Goal: Transaction & Acquisition: Purchase product/service

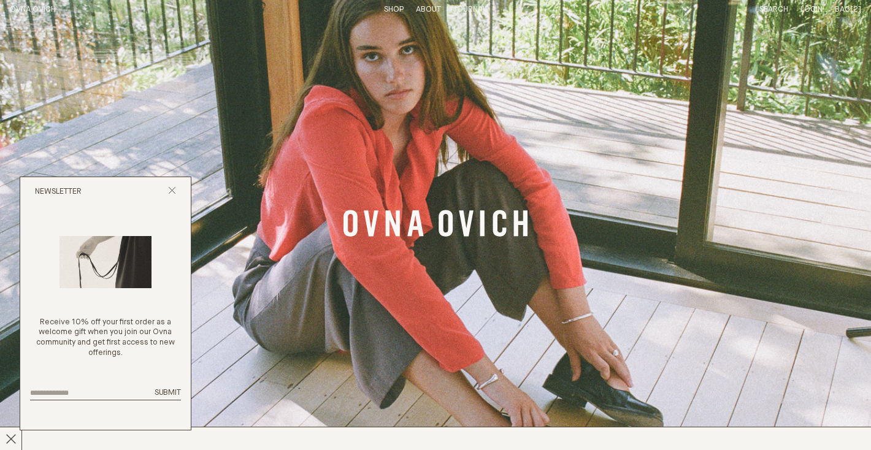
click at [849, 9] on span "Bag" at bounding box center [841, 10] width 15 height 8
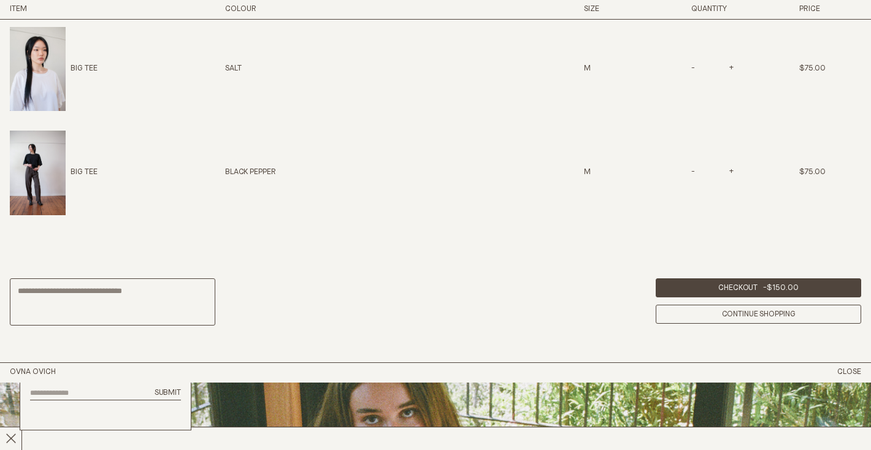
click at [283, 326] on div "Total Checkout - $150.00 Continue Shopping" at bounding box center [435, 302] width 871 height 121
click at [20, 6] on h3 "Item" at bounding box center [95, 9] width 170 height 10
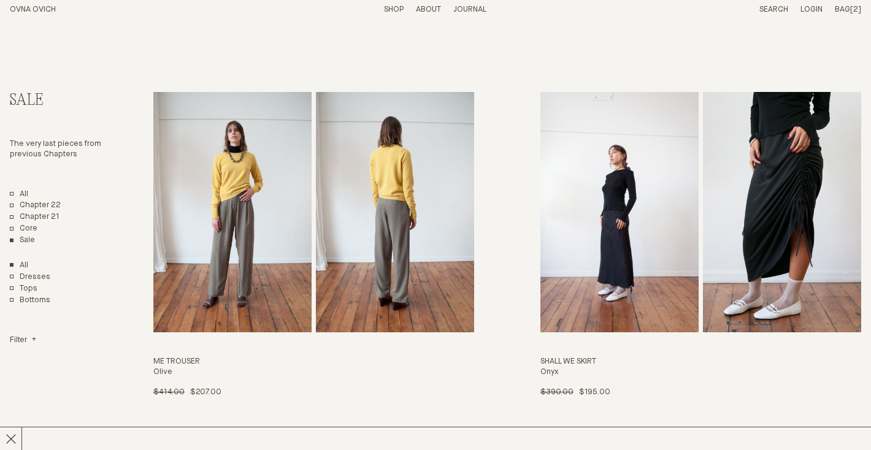
scroll to position [41, 0]
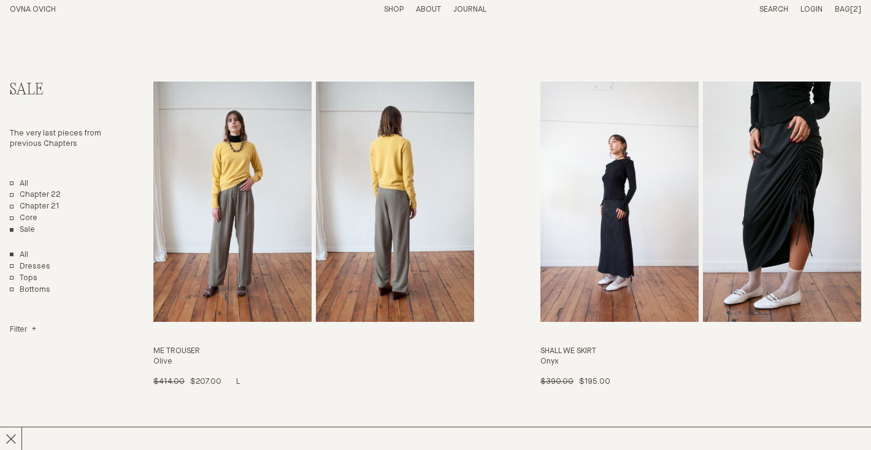
click at [264, 223] on img "Me Trouser" at bounding box center [232, 202] width 158 height 240
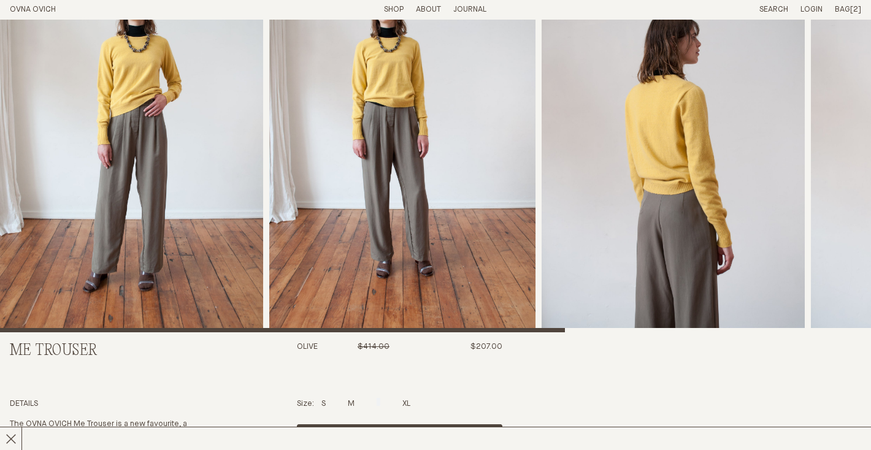
scroll to position [236, 0]
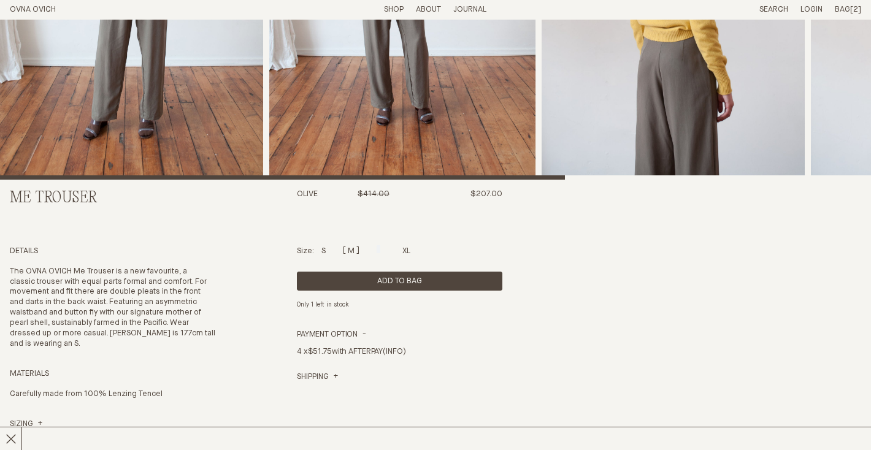
click at [354, 250] on div at bounding box center [351, 249] width 7 height 8
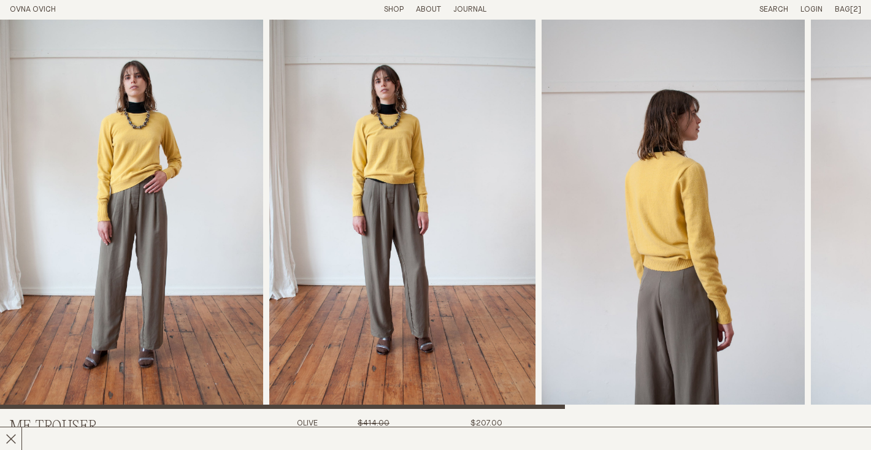
scroll to position [0, 0]
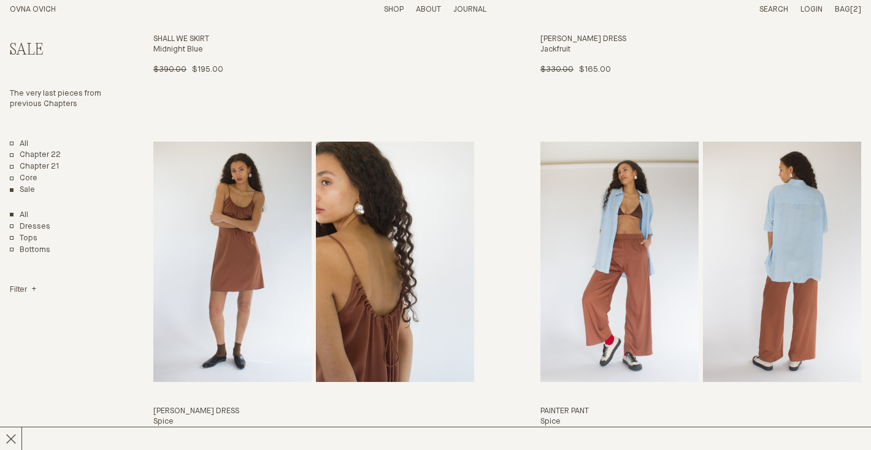
scroll to position [810, 0]
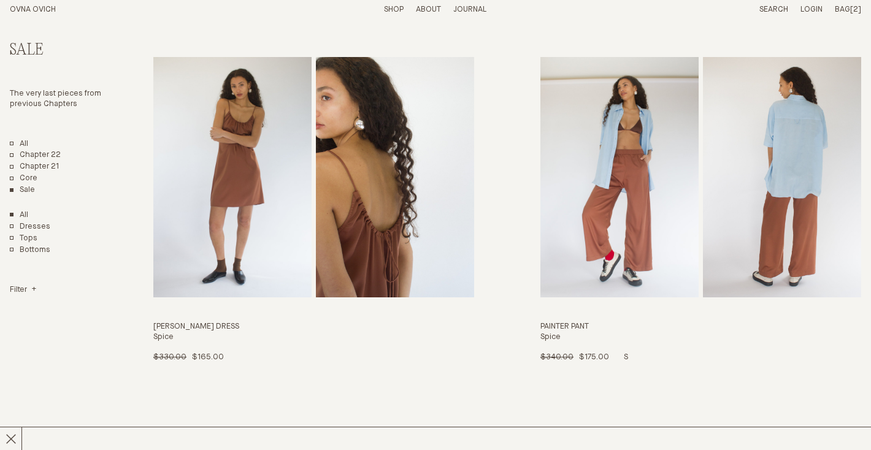
click at [612, 193] on img "Painter Pant" at bounding box center [619, 177] width 158 height 240
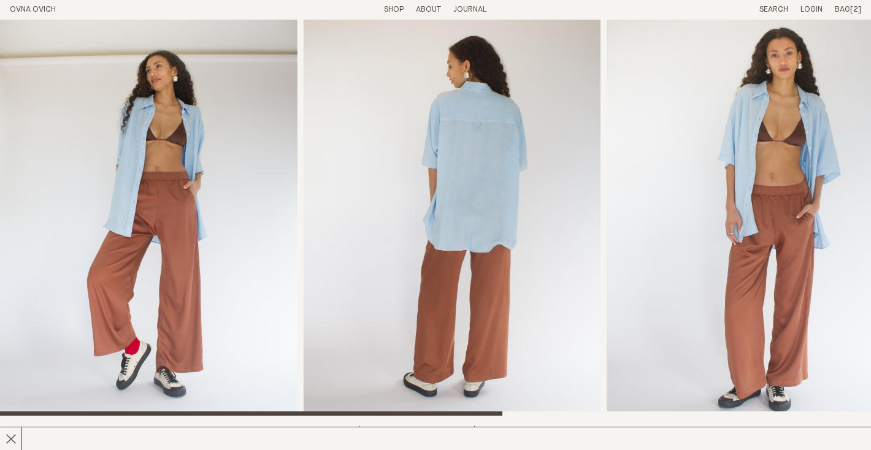
click at [208, 202] on img "1 / 5" at bounding box center [148, 218] width 297 height 396
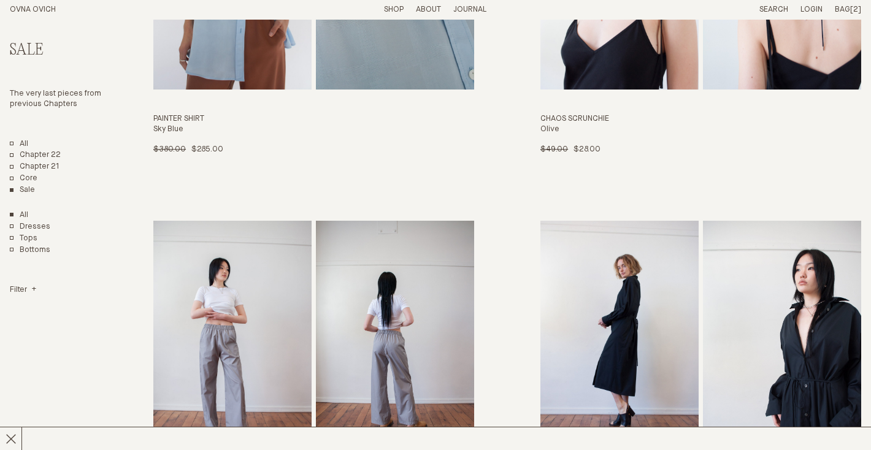
scroll to position [1896, 0]
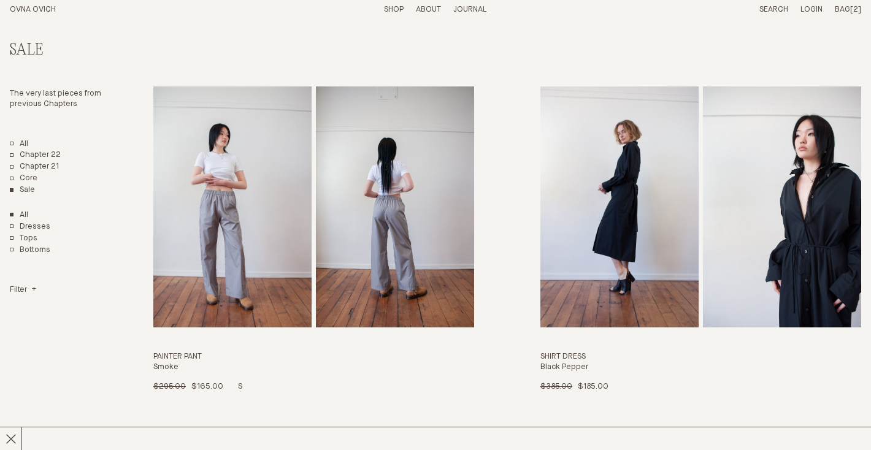
click at [251, 237] on img "Painter Pant" at bounding box center [232, 206] width 158 height 240
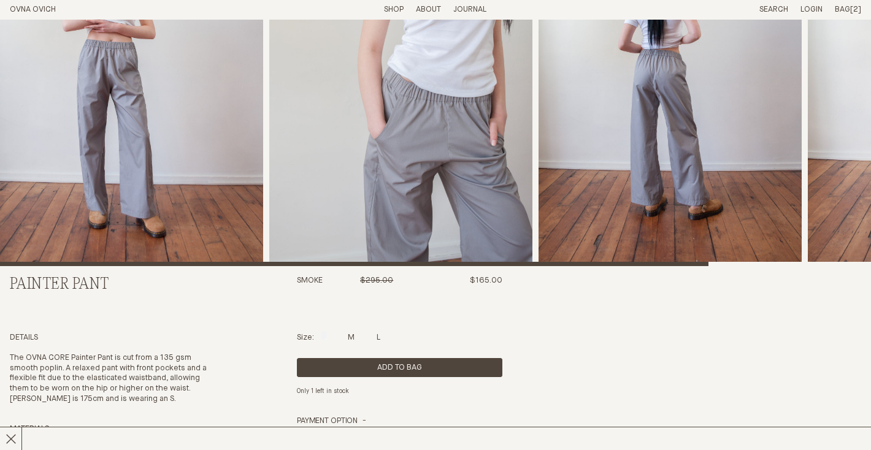
scroll to position [123, 0]
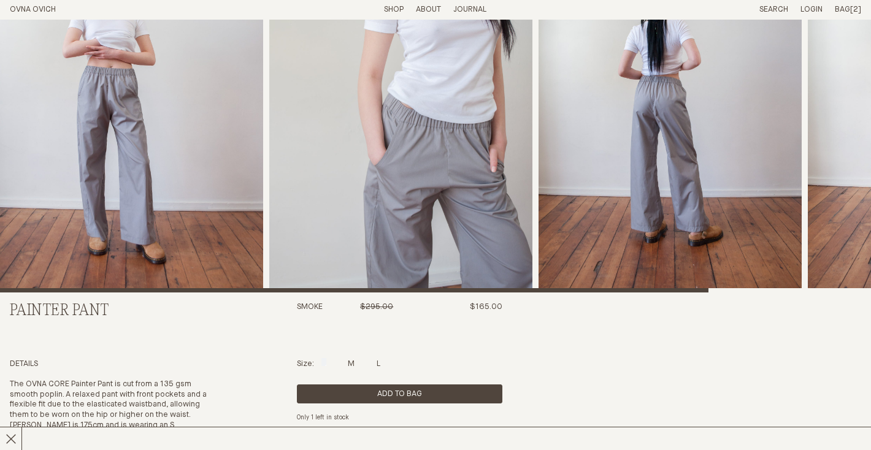
click at [167, 143] on img "1 / 4" at bounding box center [131, 94] width 263 height 396
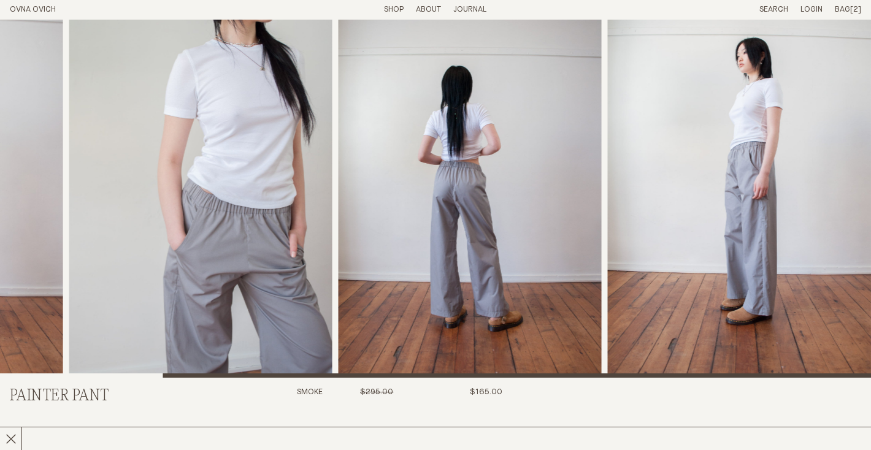
scroll to position [11, 0]
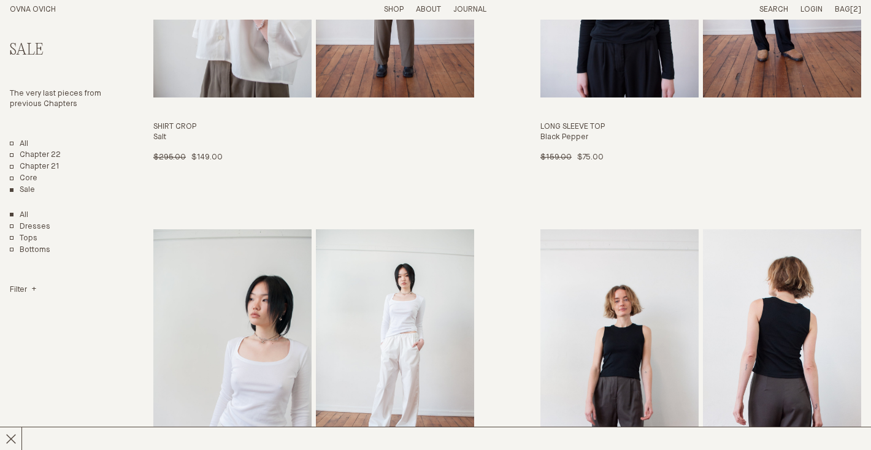
scroll to position [3005, 0]
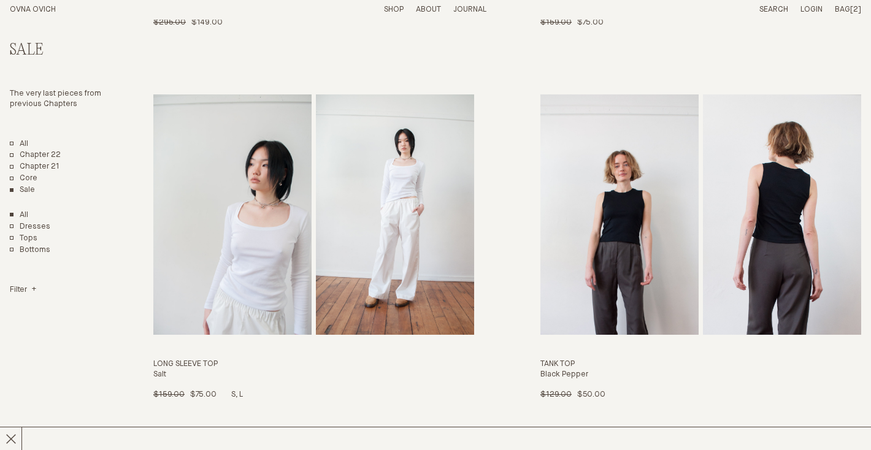
click at [281, 246] on img "Long Sleeve Top" at bounding box center [232, 214] width 158 height 240
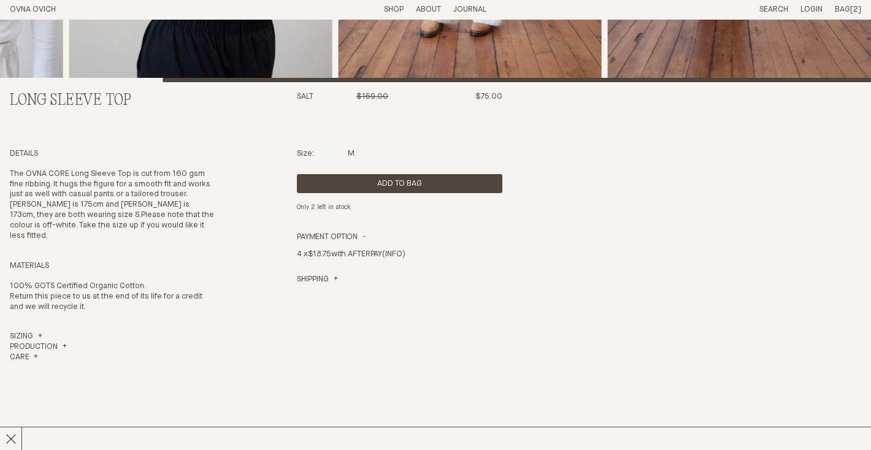
scroll to position [19, 0]
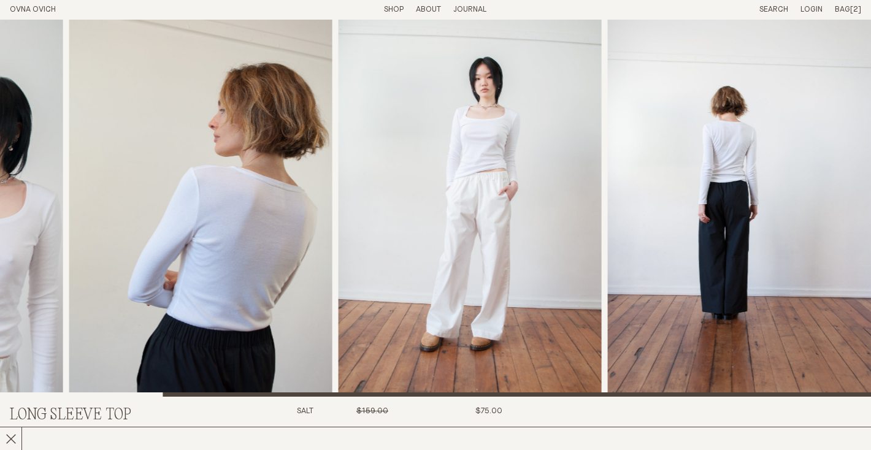
click at [483, 178] on img "3 / 4" at bounding box center [469, 199] width 263 height 396
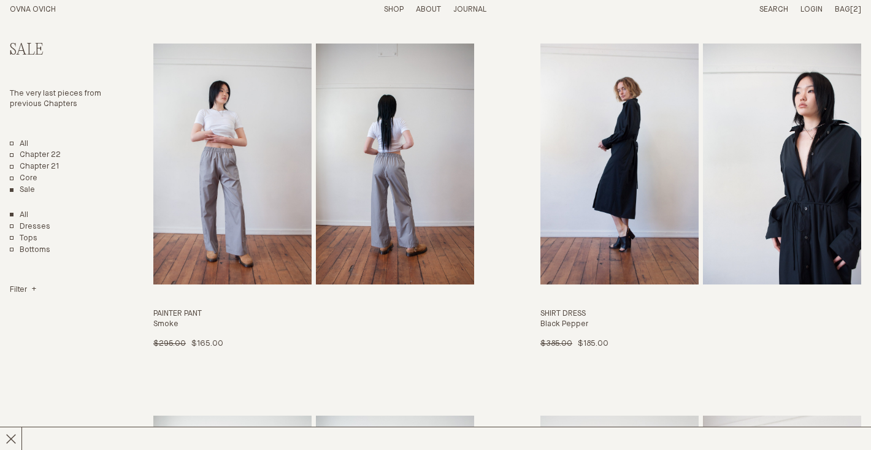
scroll to position [1892, 0]
